Goal: Find specific page/section: Find specific page/section

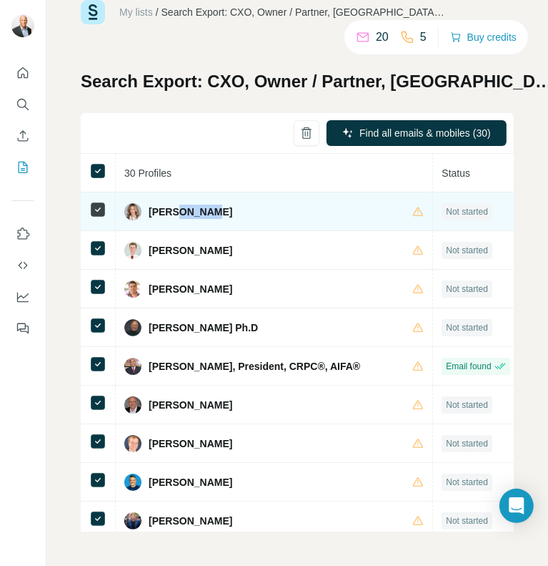
drag, startPoint x: 169, startPoint y: 202, endPoint x: 275, endPoint y: 202, distance: 105.8
click at [275, 203] on div "[PERSON_NAME]" at bounding box center [274, 211] width 300 height 17
drag, startPoint x: 149, startPoint y: 199, endPoint x: 201, endPoint y: 195, distance: 52.3
click at [201, 203] on div "[PERSON_NAME]" at bounding box center [274, 211] width 300 height 17
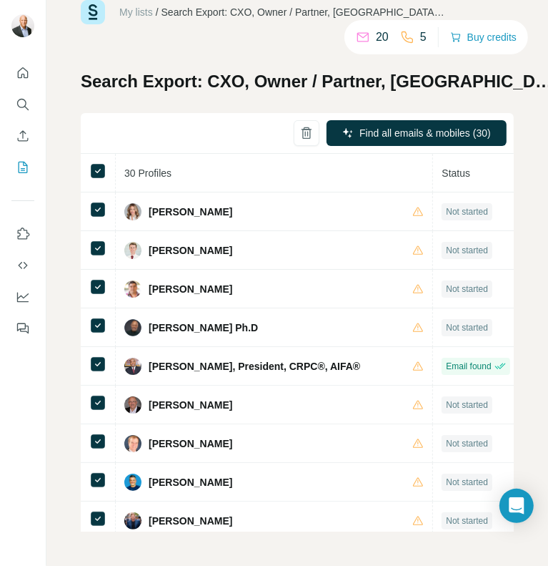
click at [97, 44] on div "My lists / Search Export: CXO, Owner / Partner, [GEOGRAPHIC_DATA] Metropolitan …" at bounding box center [297, 265] width 433 height 531
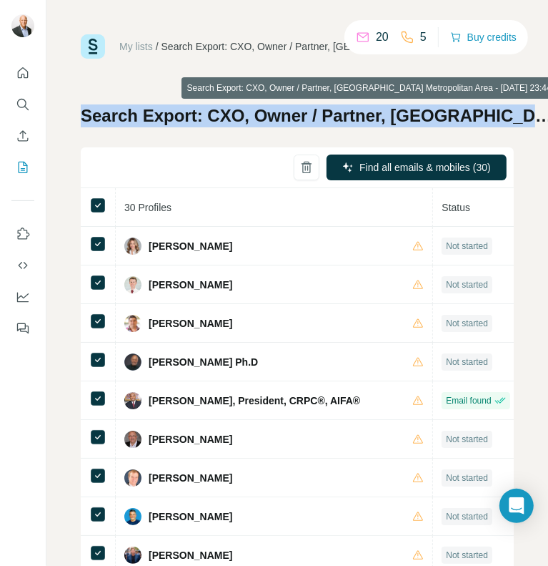
drag, startPoint x: 80, startPoint y: 118, endPoint x: 518, endPoint y: 125, distance: 437.7
click at [518, 125] on h1 "Search Export: CXO, Owner / Partner, [GEOGRAPHIC_DATA] Metropolitan Area - [DAT…" at bounding box center [319, 115] width 477 height 23
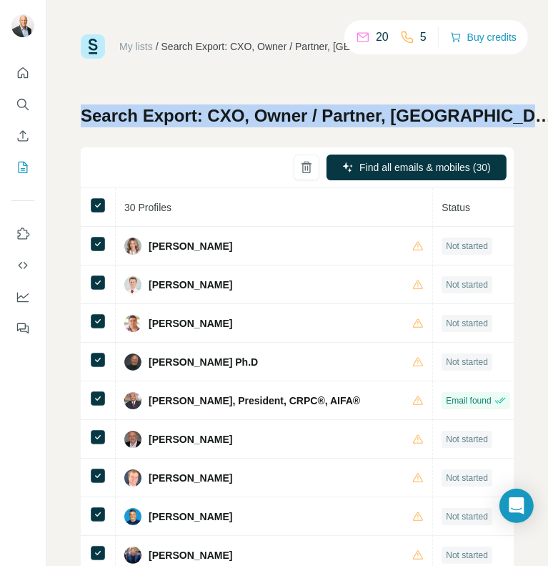
click at [283, 134] on div "Search Export: CXO, Owner / Partner, [GEOGRAPHIC_DATA] Metropolitan Area - [DAT…" at bounding box center [297, 334] width 433 height 461
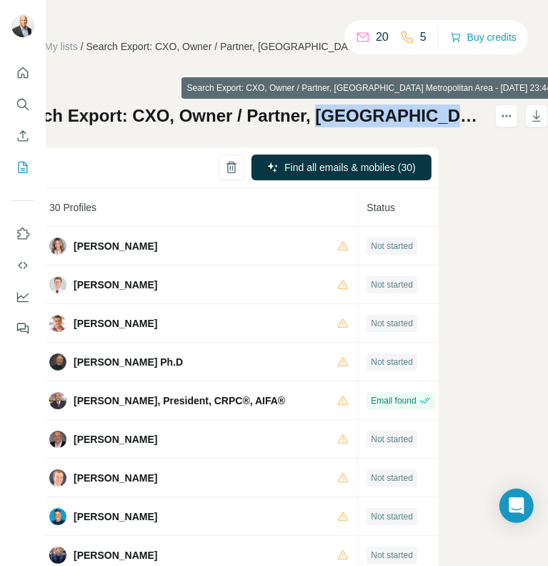
scroll to position [0, 162]
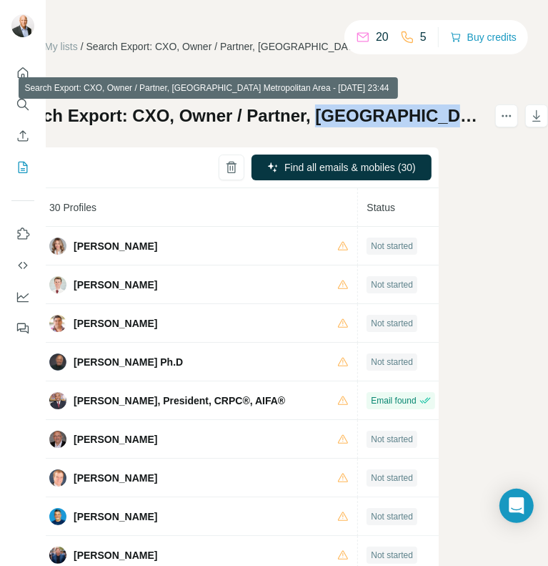
drag, startPoint x: 393, startPoint y: 114, endPoint x: 444, endPoint y: 119, distance: 51.0
click at [444, 119] on h1 "Search Export: CXO, Owner / Partner, [GEOGRAPHIC_DATA] Metropolitan Area - [DAT…" at bounding box center [244, 115] width 477 height 23
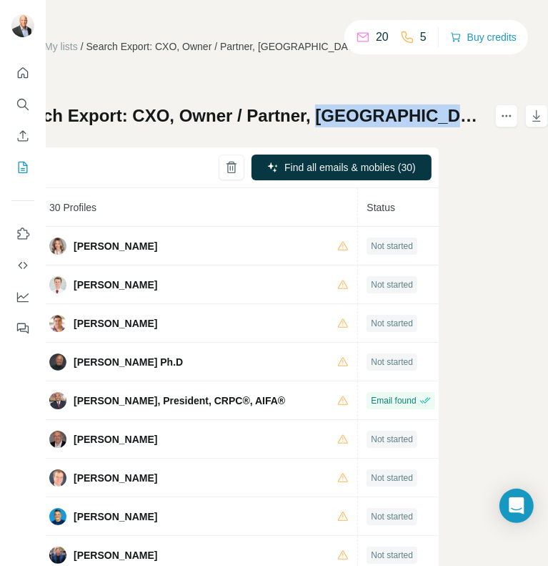
click at [433, 189] on div "My lists / Search Export: CXO, Owner / Partner, [GEOGRAPHIC_DATA] Metropolitan …" at bounding box center [297, 283] width 502 height 566
click at [189, 74] on div "My lists / Search Export: CXO, Owner / Partner, [GEOGRAPHIC_DATA] Metropolitan …" at bounding box center [222, 299] width 433 height 531
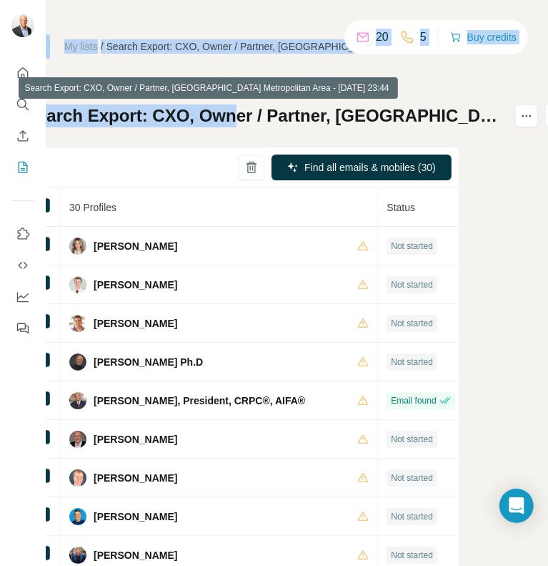
scroll to position [0, 0]
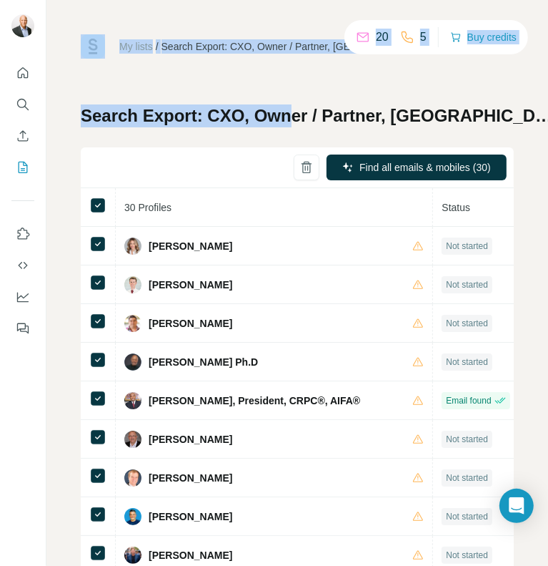
drag, startPoint x: 122, startPoint y: 113, endPoint x: 34, endPoint y: 117, distance: 87.3
click at [34, 117] on div "My lists / Search Export: CXO, Owner / Partner, [GEOGRAPHIC_DATA] Metropolitan …" at bounding box center [274, 283] width 548 height 566
click at [94, 110] on h1 "Search Export: CXO, Owner / Partner, [GEOGRAPHIC_DATA] Metropolitan Area - [DAT…" at bounding box center [319, 115] width 477 height 23
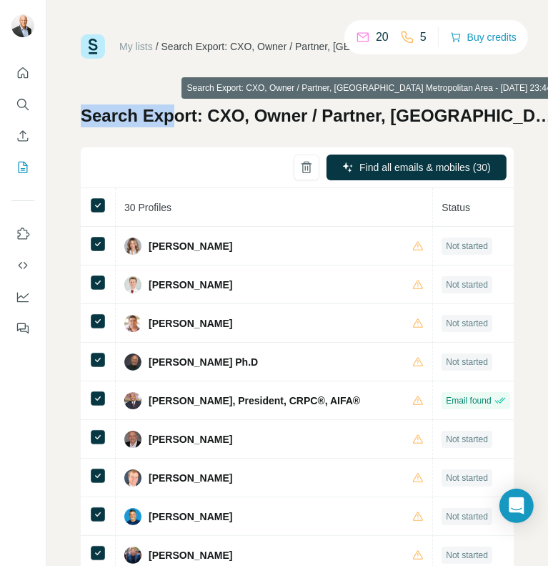
drag, startPoint x: 83, startPoint y: 115, endPoint x: 124, endPoint y: 103, distance: 42.5
click at [164, 117] on h1 "Search Export: CXO, Owner / Partner, [GEOGRAPHIC_DATA] Metropolitan Area - [DAT…" at bounding box center [319, 115] width 477 height 23
click at [97, 87] on div "My lists / Search Export: CXO, Owner / Partner, [GEOGRAPHIC_DATA] Metropolitan …" at bounding box center [297, 299] width 433 height 531
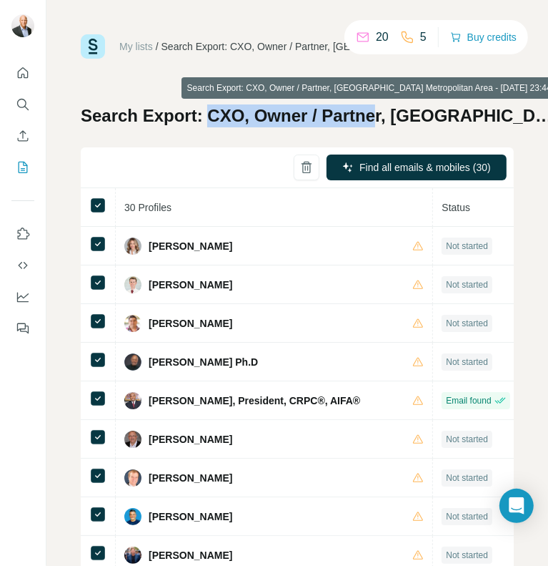
drag, startPoint x: 209, startPoint y: 124, endPoint x: 378, endPoint y: 124, distance: 169.5
click at [378, 124] on h1 "Search Export: CXO, Owner / Partner, [GEOGRAPHIC_DATA] Metropolitan Area - [DAT…" at bounding box center [319, 115] width 477 height 23
click at [362, 125] on h1 "Search Export: CXO, Owner / Partner, [GEOGRAPHIC_DATA] Metropolitan Area - [DAT…" at bounding box center [319, 115] width 477 height 23
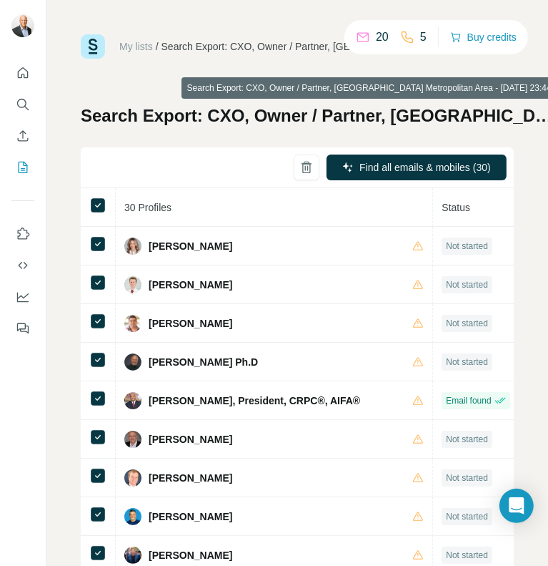
click at [217, 116] on h1 "Search Export: CXO, Owner / Partner, [GEOGRAPHIC_DATA] Metropolitan Area - [DAT…" at bounding box center [319, 115] width 477 height 23
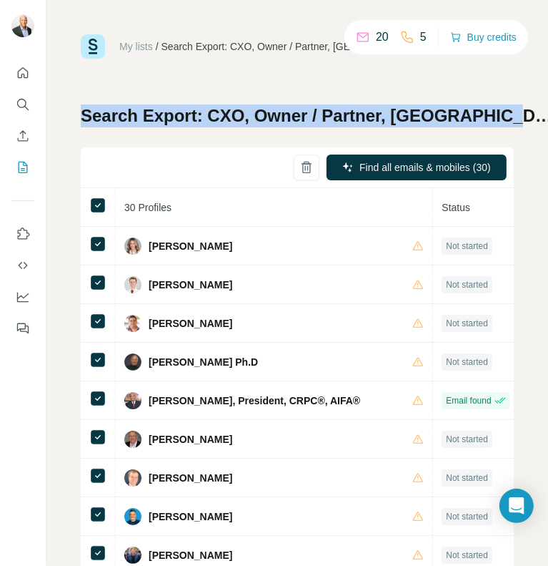
drag, startPoint x: 82, startPoint y: 122, endPoint x: 492, endPoint y: 129, distance: 410.5
click at [492, 129] on div "Search Export: CXO, Owner / Partner, [GEOGRAPHIC_DATA] Metropolitan Area - [DAT…" at bounding box center [297, 334] width 433 height 461
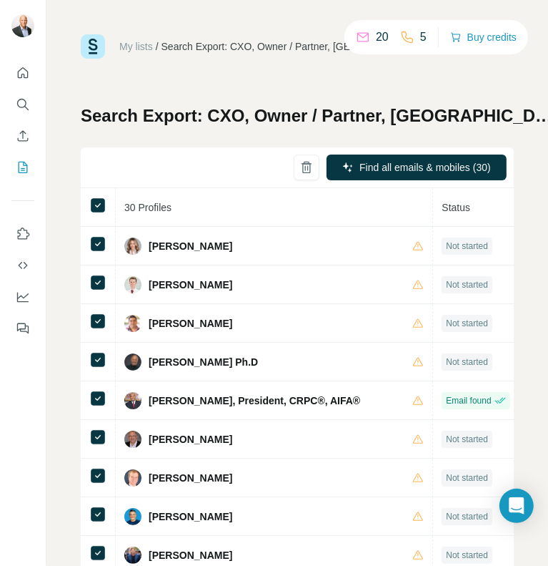
click at [515, 131] on div "My lists / Search Export: CXO, Owner / Partner, [GEOGRAPHIC_DATA] Metropolitan …" at bounding box center [297, 283] width 502 height 566
